Goal: Information Seeking & Learning: Learn about a topic

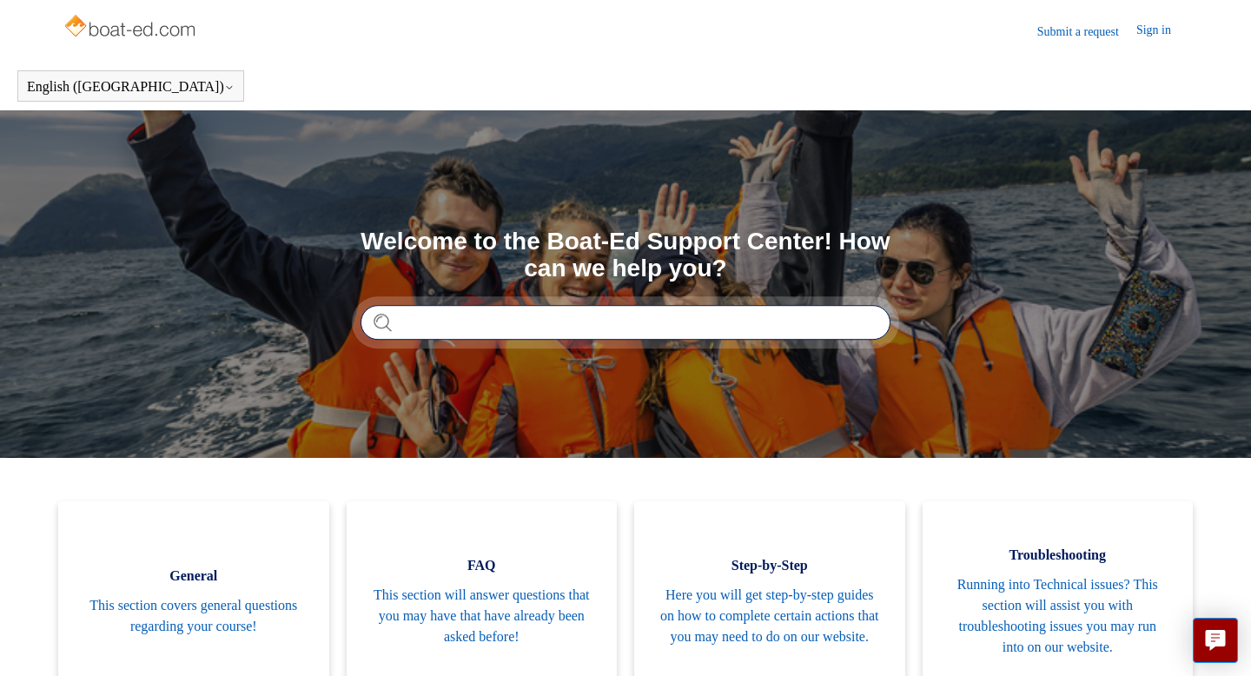
click at [834, 335] on input "Search" at bounding box center [626, 322] width 530 height 35
type input "**********"
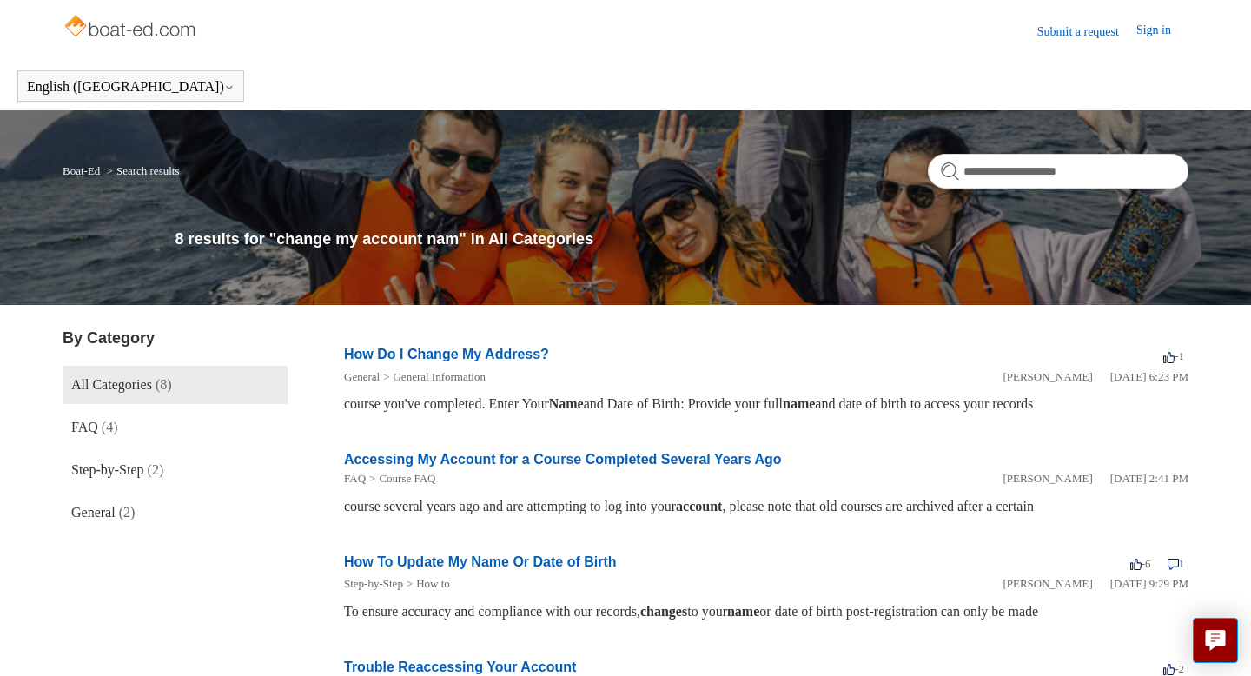
click at [507, 350] on link "How Do I Change My Address?" at bounding box center [446, 354] width 205 height 15
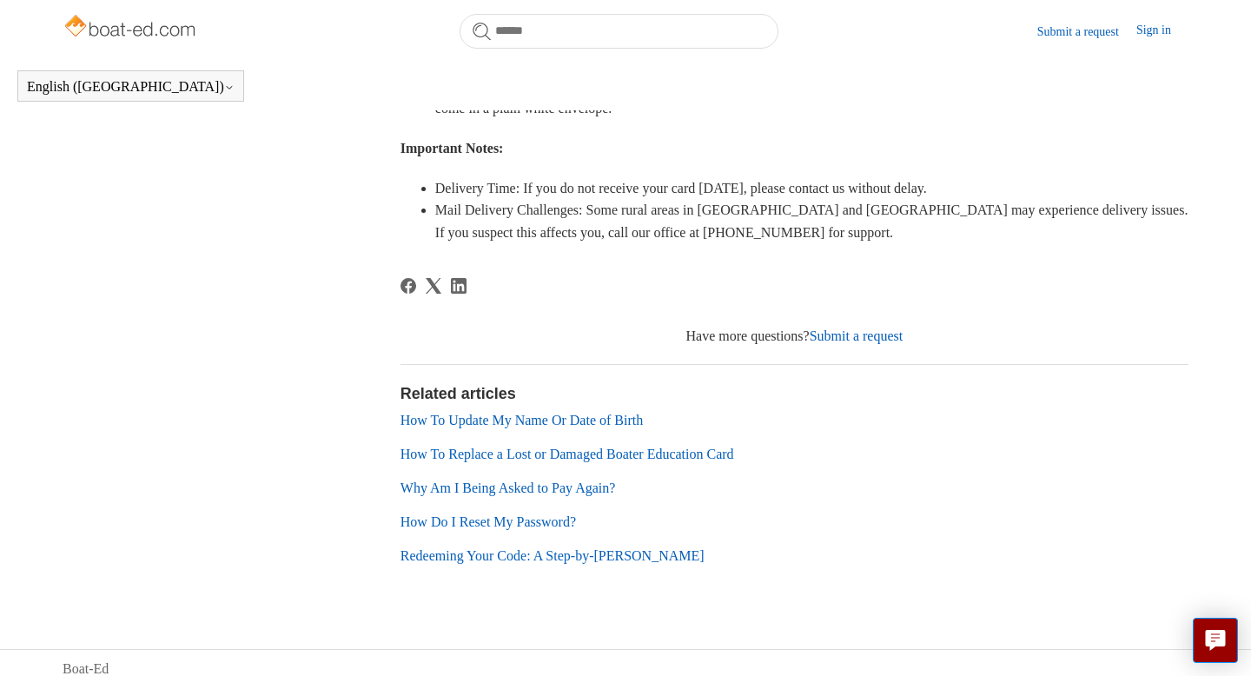
scroll to position [524, 0]
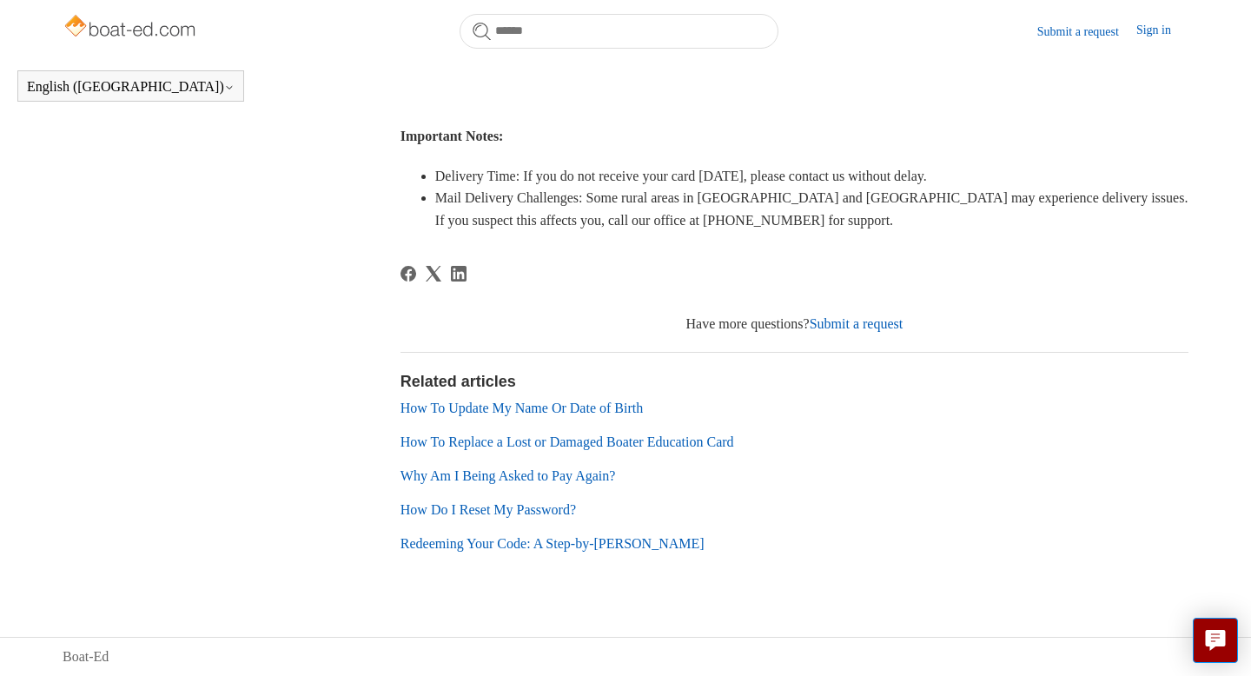
click at [605, 407] on link "How To Update My Name Or Date of Birth" at bounding box center [522, 408] width 242 height 15
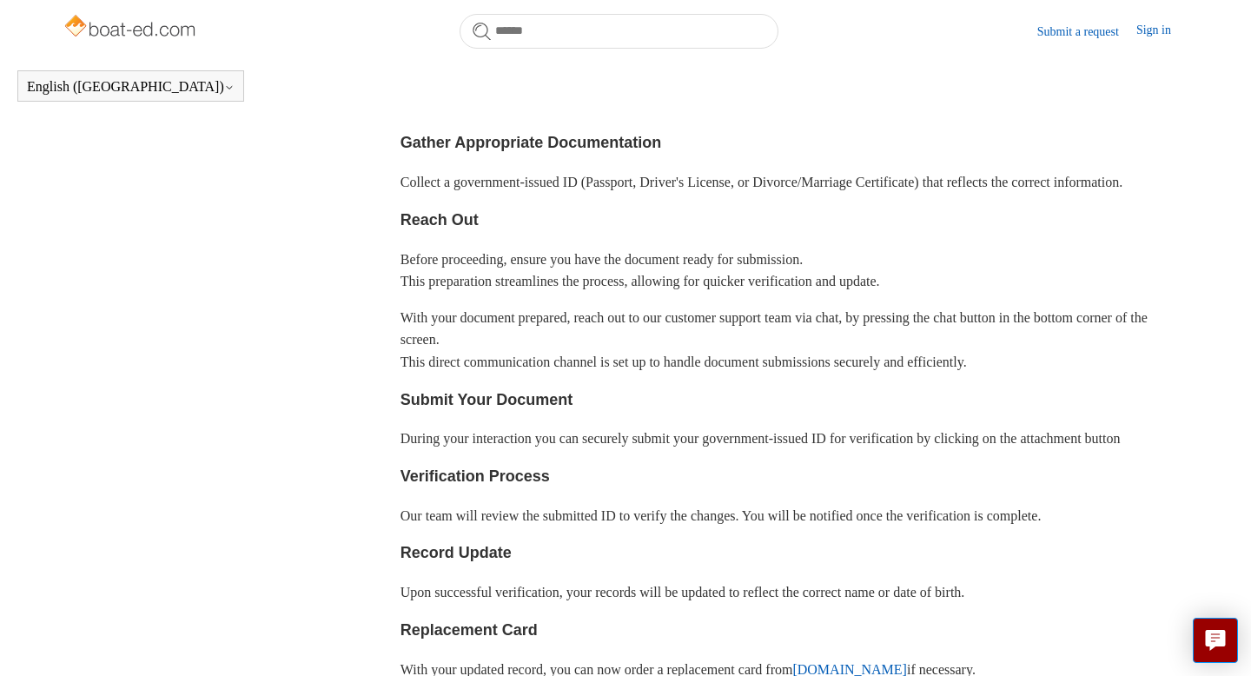
scroll to position [448, 0]
click at [1095, 30] on link "Submit a request" at bounding box center [1087, 32] width 99 height 18
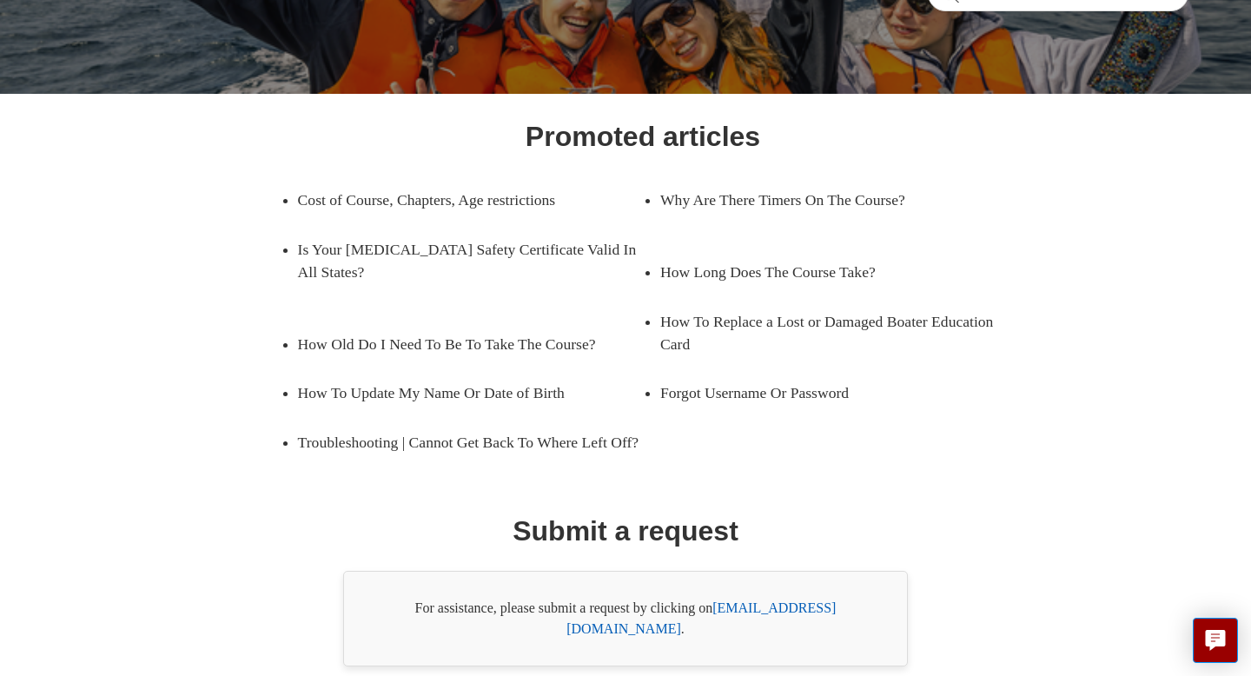
scroll to position [261, 0]
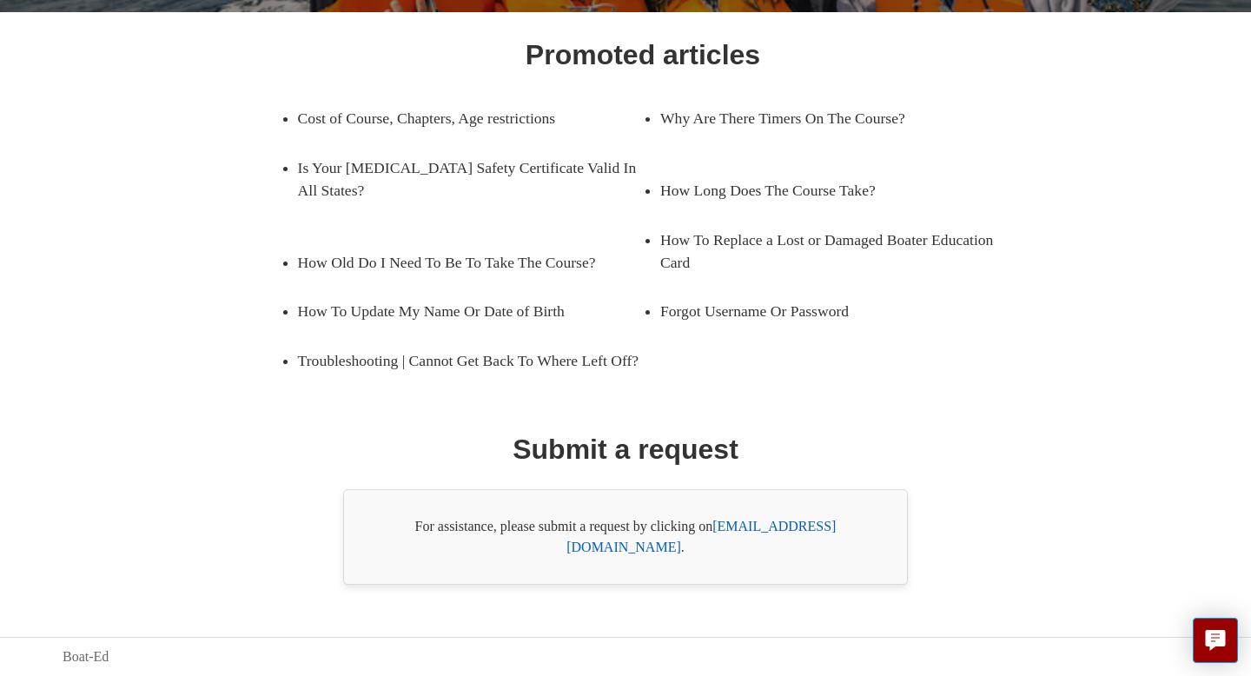
click at [788, 547] on link "support@boat-ed.com" at bounding box center [701, 537] width 269 height 36
click at [983, 252] on link "How To Replace a Lost or Damaged Boater Education Card" at bounding box center [832, 252] width 345 height 72
